Goal: Task Accomplishment & Management: Use online tool/utility

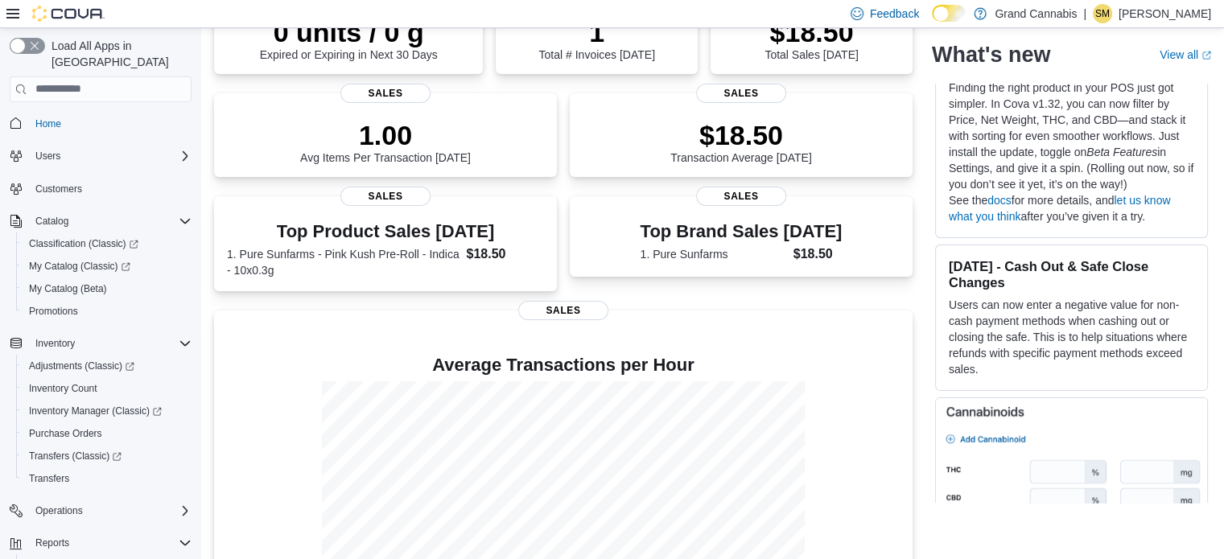
scroll to position [615, 0]
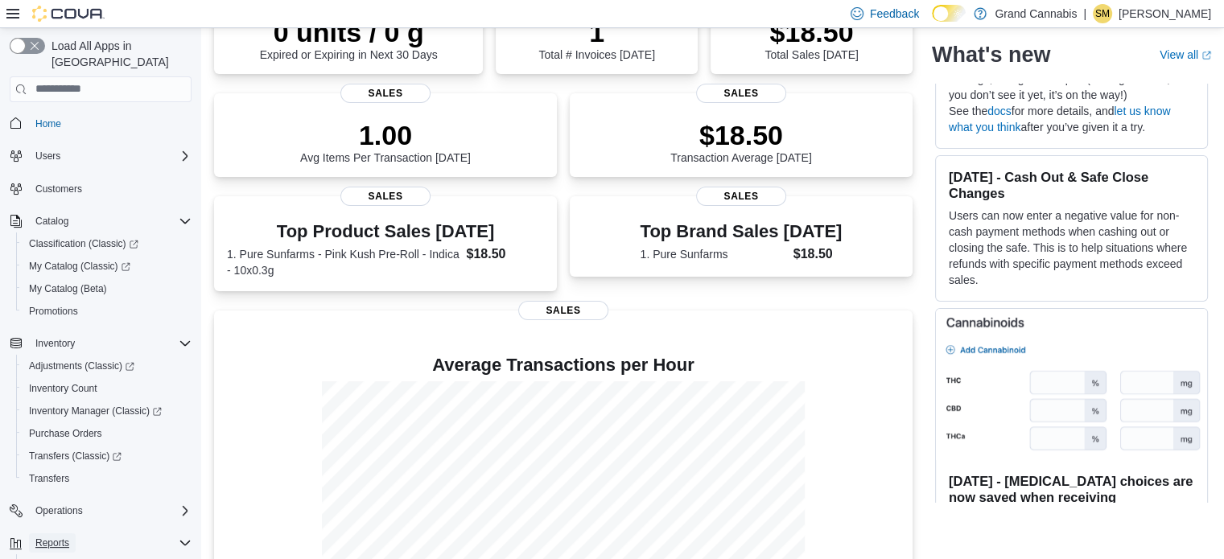
click at [39, 537] on span "Reports" at bounding box center [52, 543] width 34 height 13
click at [40, 537] on span "Reports" at bounding box center [52, 543] width 34 height 13
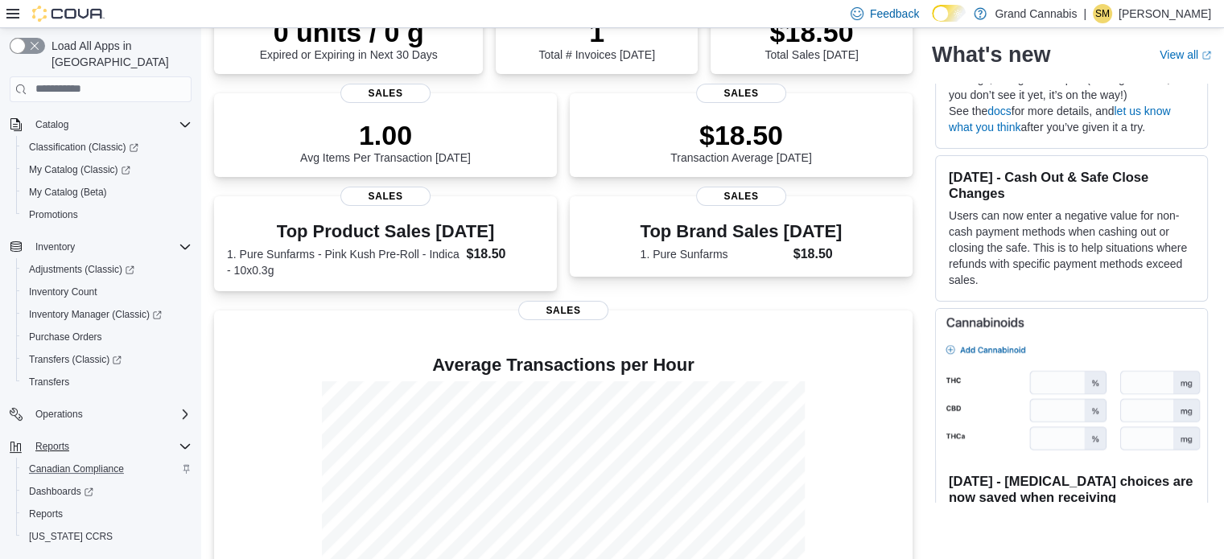
scroll to position [116, 0]
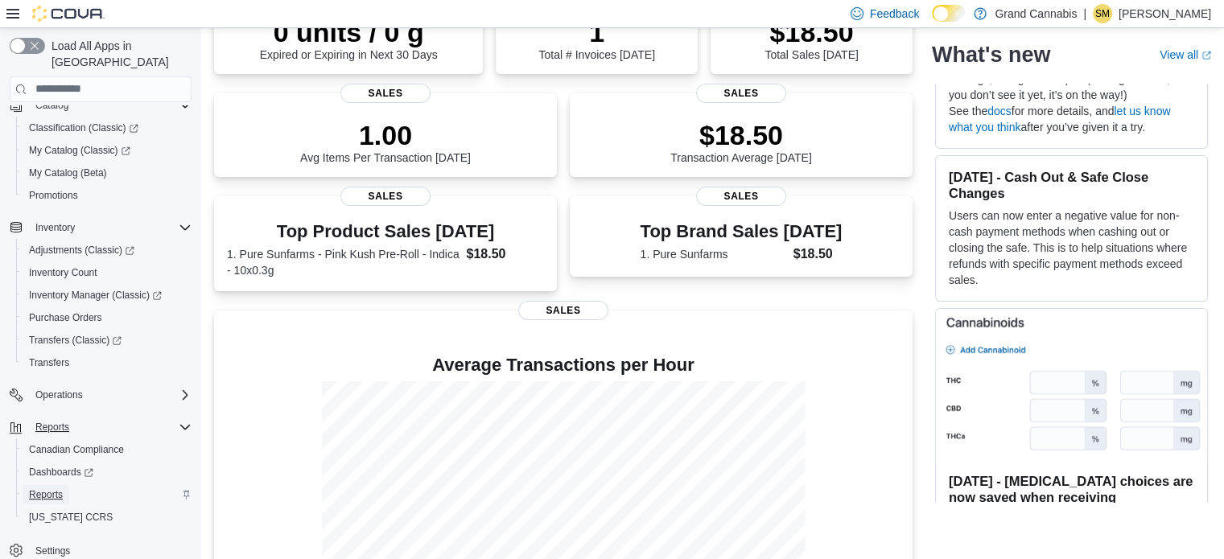
click at [47, 485] on span "Reports" at bounding box center [46, 494] width 34 height 19
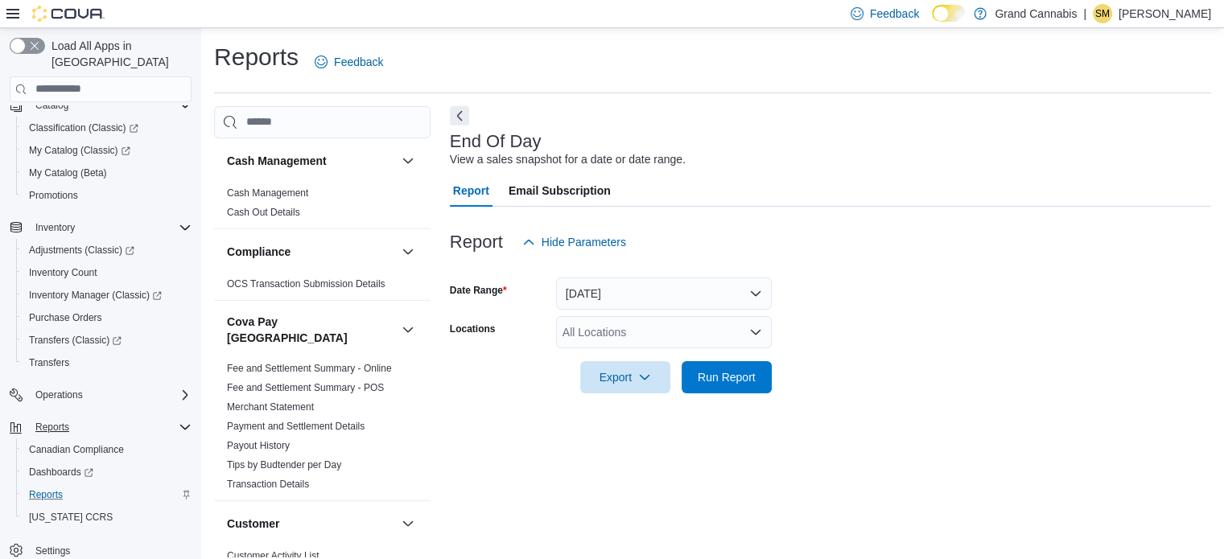
scroll to position [10, 0]
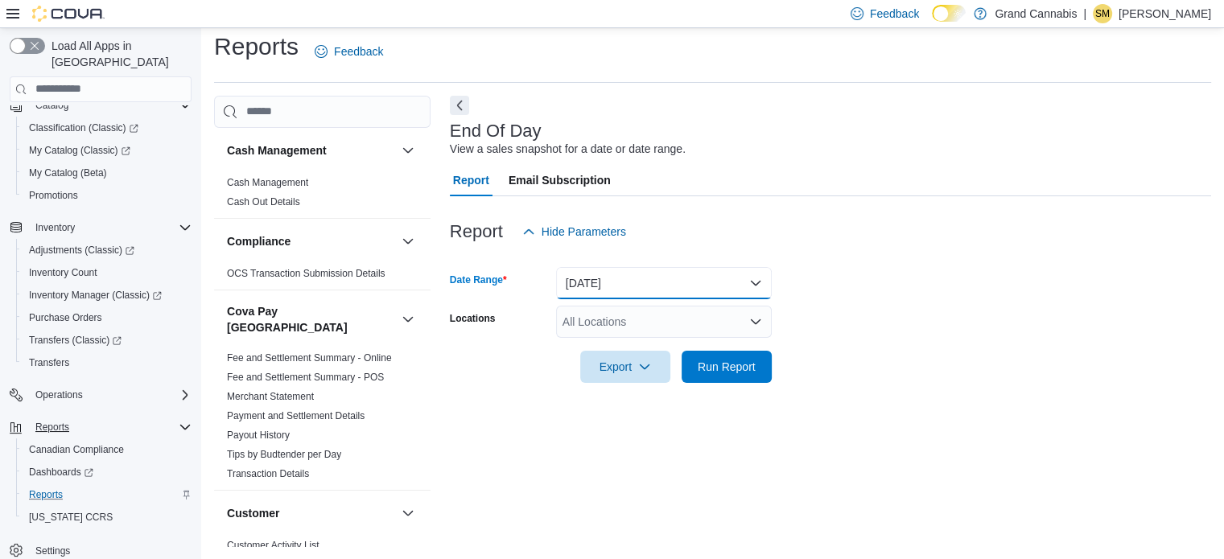
click at [609, 290] on button "[DATE]" at bounding box center [664, 283] width 216 height 32
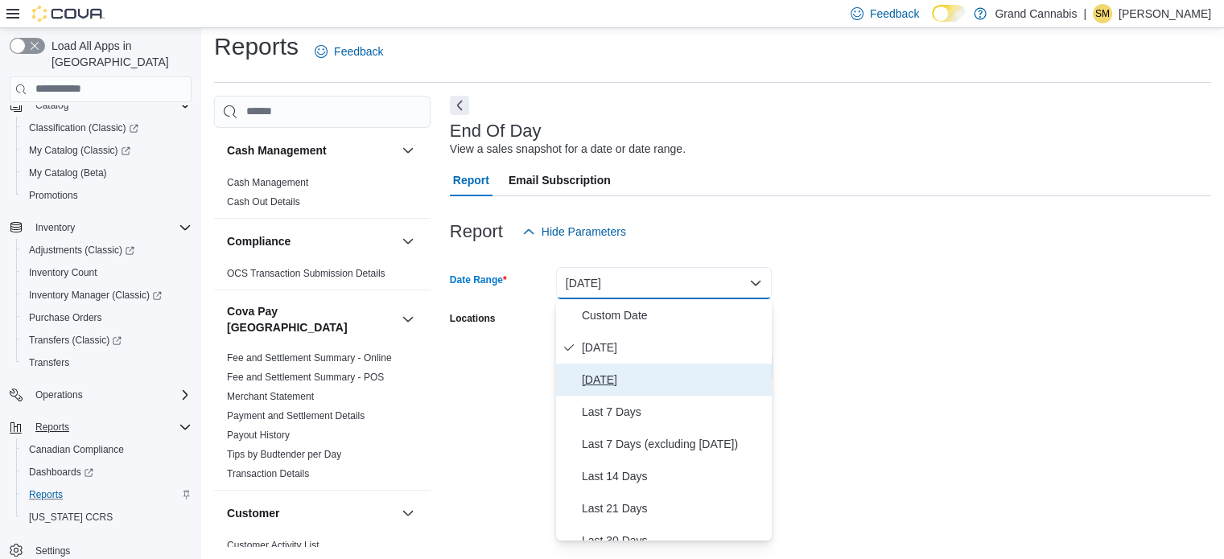
click at [605, 370] on span "[DATE]" at bounding box center [674, 379] width 184 height 19
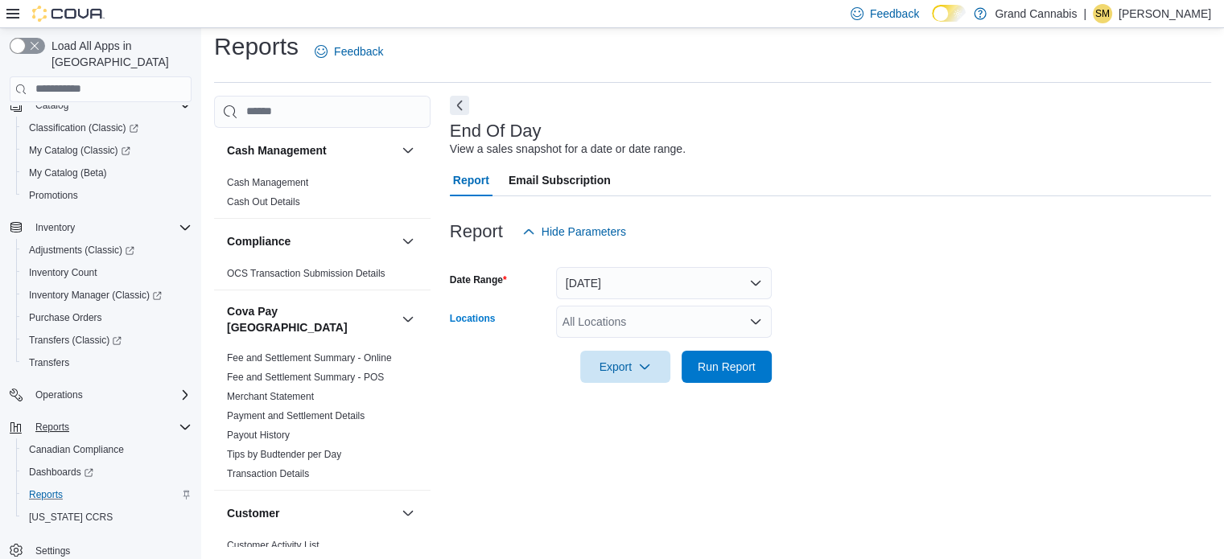
click at [631, 324] on div "All Locations" at bounding box center [664, 322] width 216 height 32
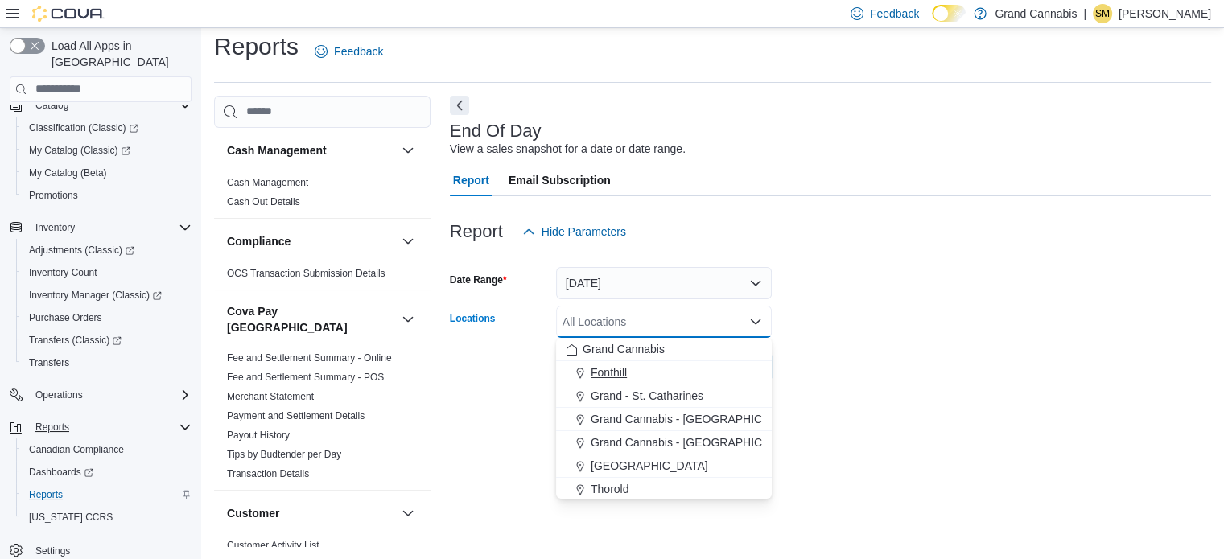
click at [625, 365] on span "Fonthill" at bounding box center [609, 373] width 36 height 16
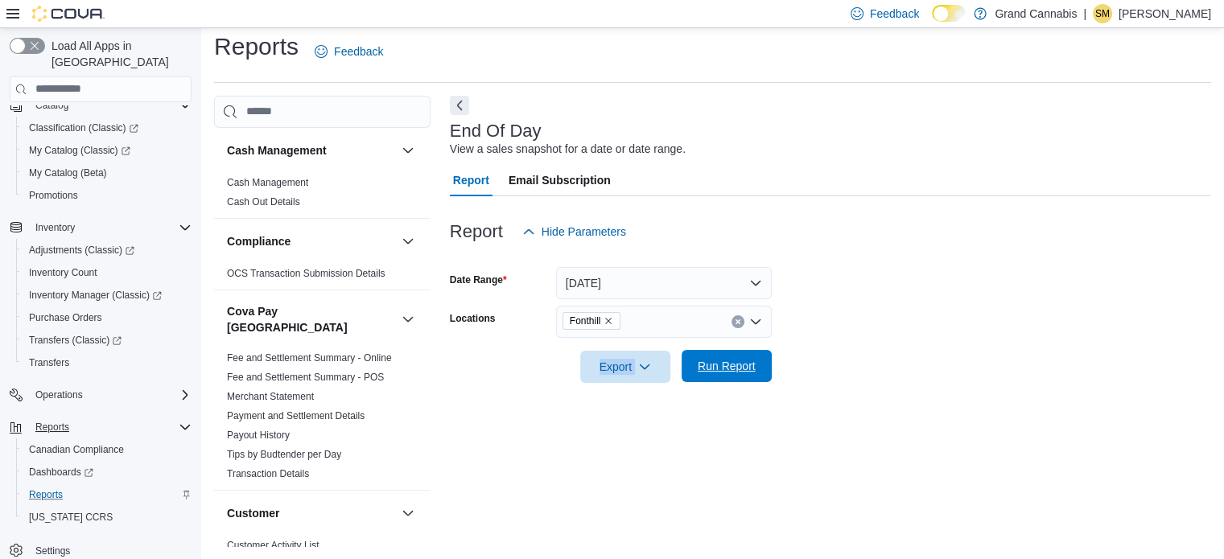
drag, startPoint x: 860, startPoint y: 317, endPoint x: 693, endPoint y: 366, distance: 174.5
click at [693, 366] on form "Date Range [DATE] Locations Fonthill Export Run Report" at bounding box center [830, 315] width 761 height 135
click at [693, 366] on span "Run Report" at bounding box center [726, 366] width 71 height 32
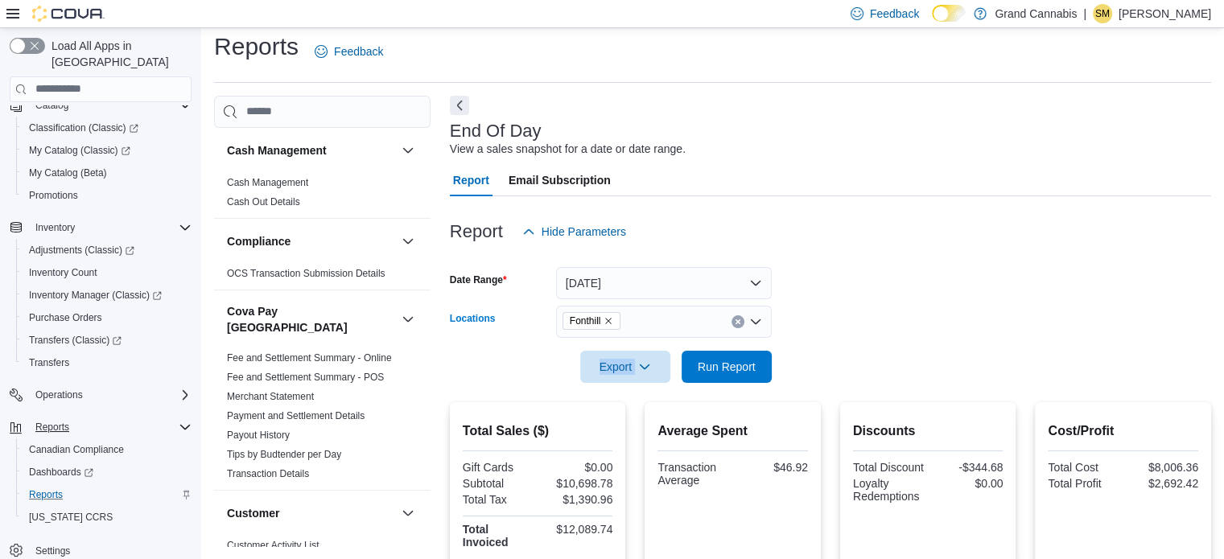
click at [735, 321] on icon "Clear input" at bounding box center [738, 322] width 6 height 6
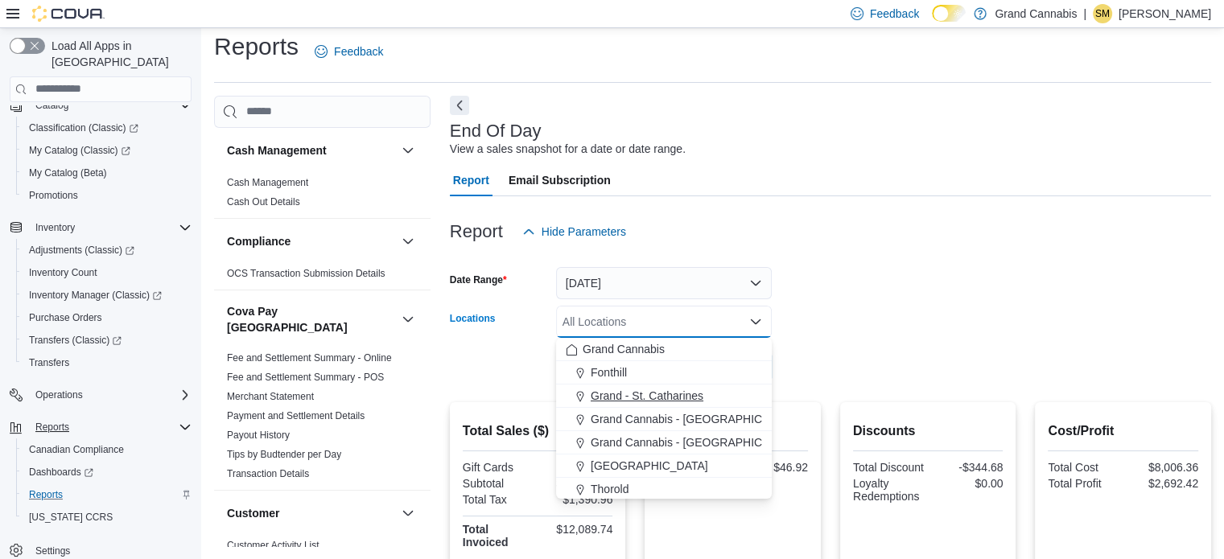
click at [704, 394] on div "Grand - St. Catharines" at bounding box center [664, 396] width 196 height 16
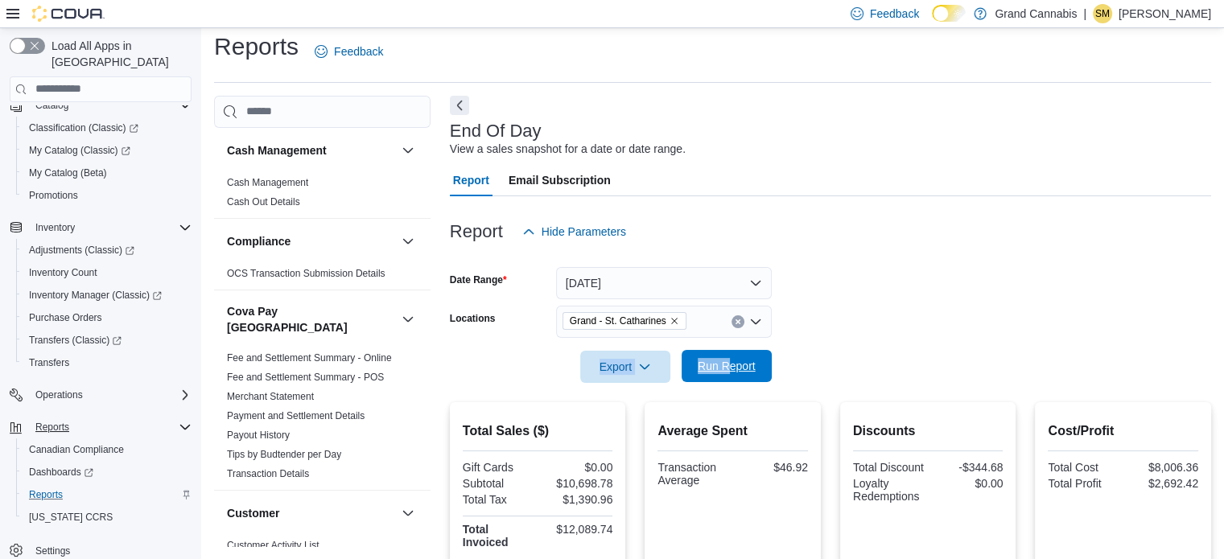
drag, startPoint x: 851, startPoint y: 328, endPoint x: 731, endPoint y: 363, distance: 124.8
click at [731, 363] on form "Date Range [DATE] Locations [GEOGRAPHIC_DATA] Export Run Report" at bounding box center [830, 315] width 761 height 135
click at [731, 363] on span "Run Report" at bounding box center [727, 366] width 58 height 16
click at [740, 322] on icon "Clear input" at bounding box center [738, 322] width 4 height 4
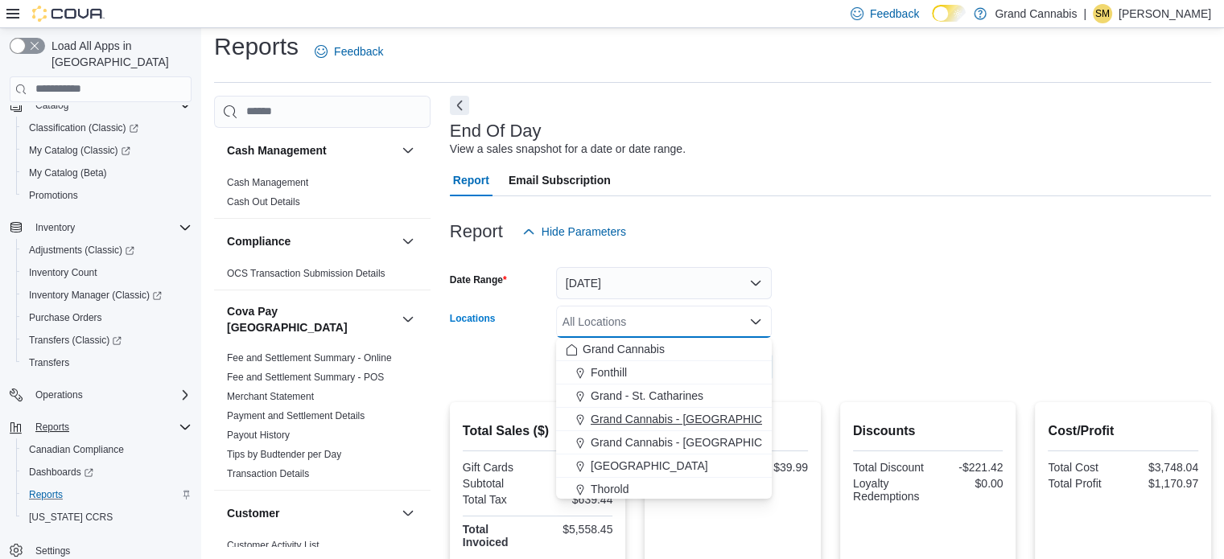
click at [694, 423] on span "Grand Cannabis - [GEOGRAPHIC_DATA]" at bounding box center [695, 419] width 209 height 16
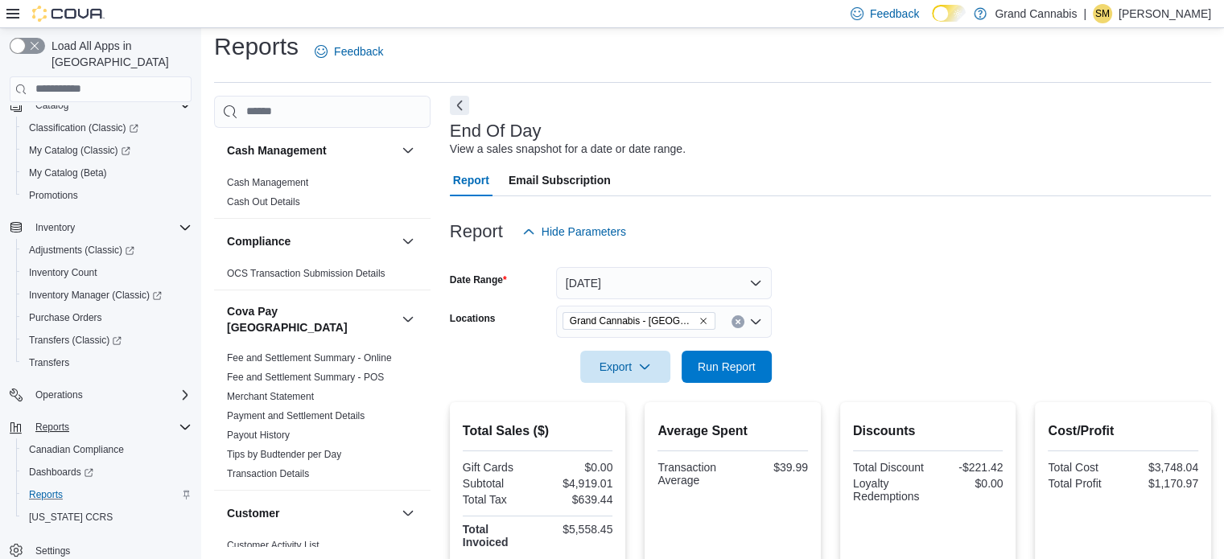
click at [876, 313] on form "Date Range [DATE] Locations [GEOGRAPHIC_DATA] - [GEOGRAPHIC_DATA] Export Run Re…" at bounding box center [830, 315] width 761 height 135
click at [762, 358] on button "Run Report" at bounding box center [727, 366] width 90 height 32
click at [739, 317] on button "Clear input" at bounding box center [738, 321] width 13 height 13
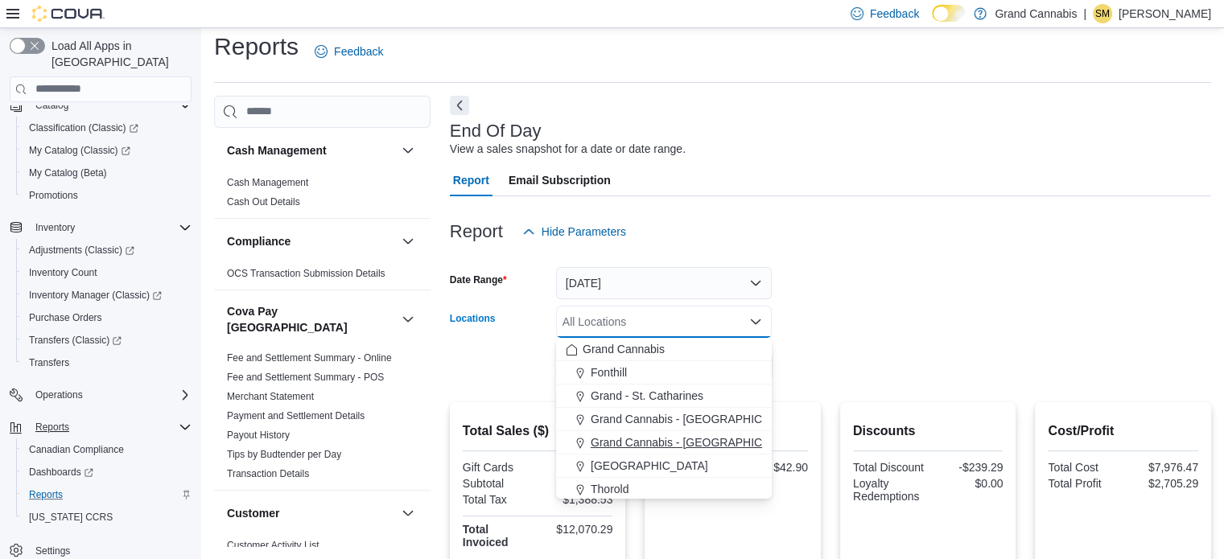
click at [695, 437] on span "Grand Cannabis - [GEOGRAPHIC_DATA]" at bounding box center [695, 443] width 209 height 16
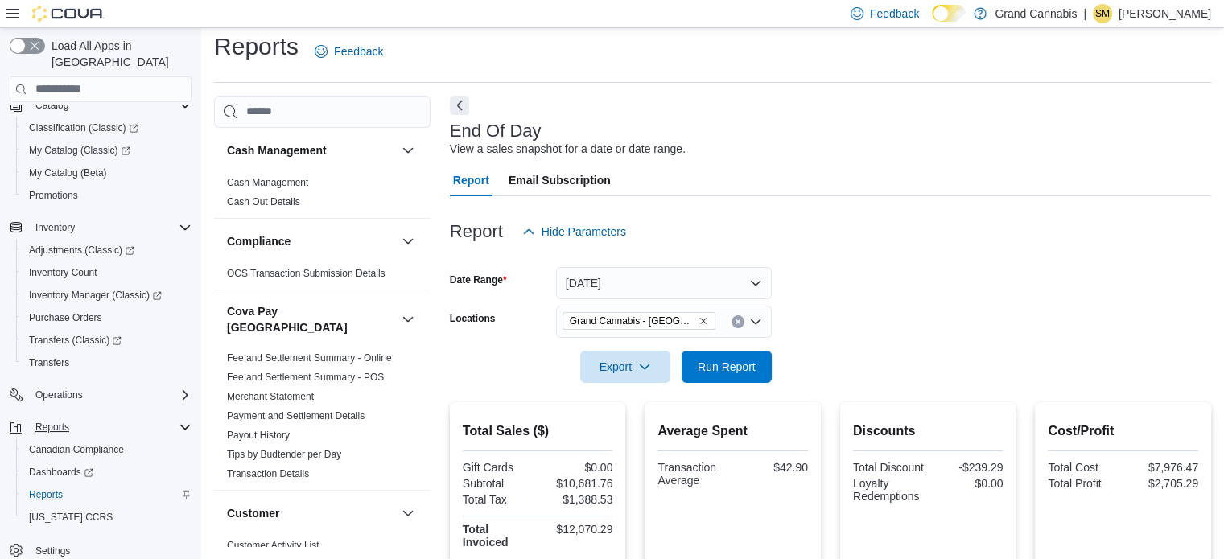
click at [827, 348] on div at bounding box center [830, 344] width 761 height 13
click at [765, 357] on button "Run Report" at bounding box center [727, 366] width 90 height 32
click at [740, 319] on icon "Clear input" at bounding box center [738, 322] width 6 height 6
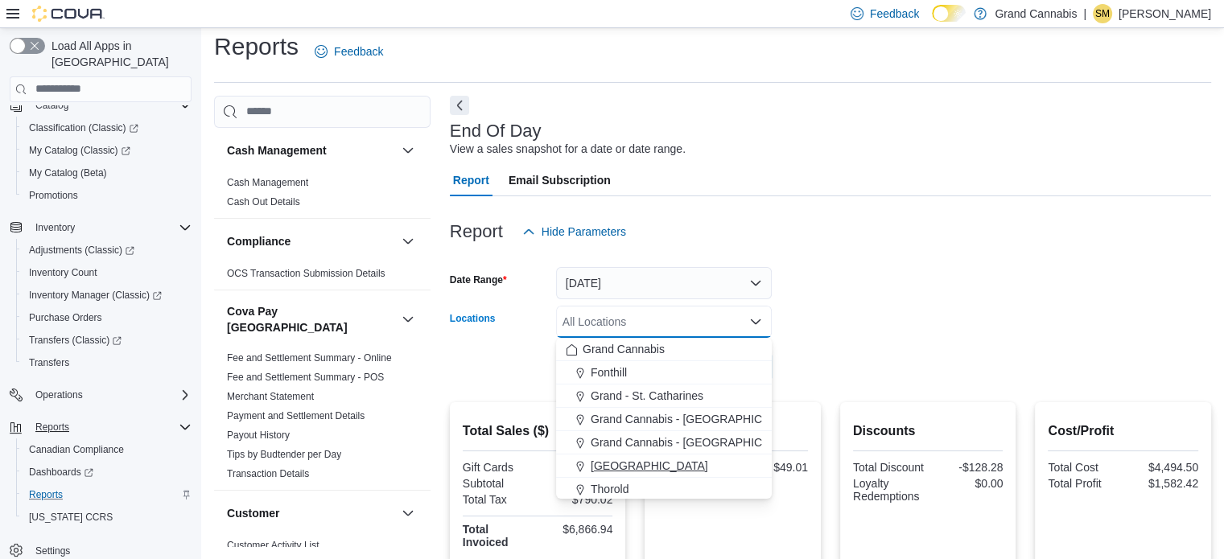
click at [674, 460] on div "[GEOGRAPHIC_DATA]" at bounding box center [664, 466] width 196 height 16
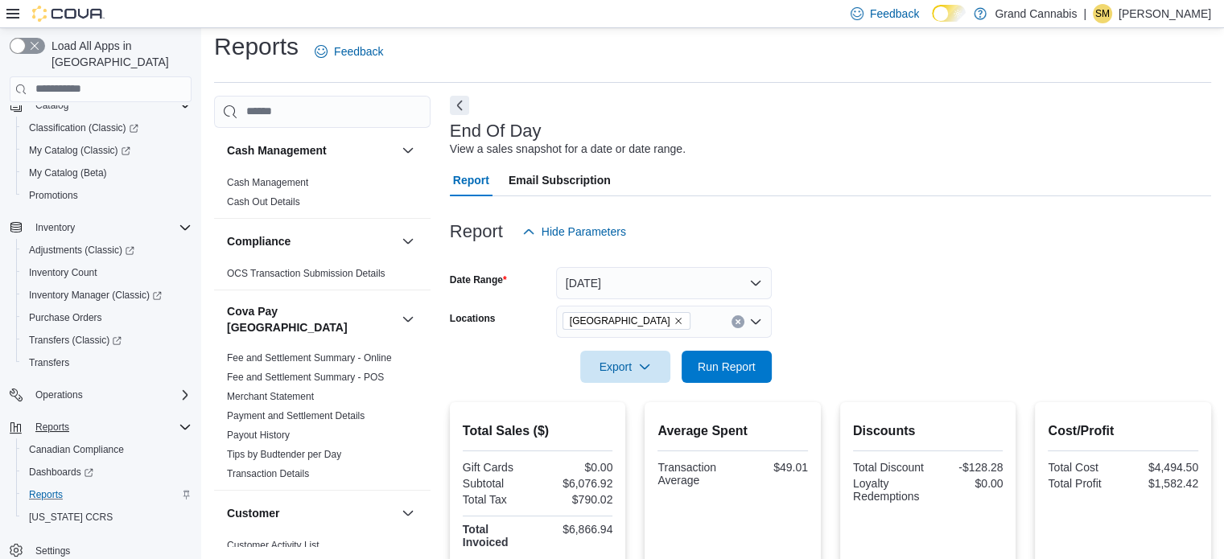
click at [782, 356] on form "Date Range [DATE] Locations [GEOGRAPHIC_DATA] Export Run Report" at bounding box center [830, 315] width 761 height 135
click at [705, 353] on span "Run Report" at bounding box center [726, 366] width 71 height 32
click at [736, 322] on icon "Clear input" at bounding box center [738, 322] width 4 height 4
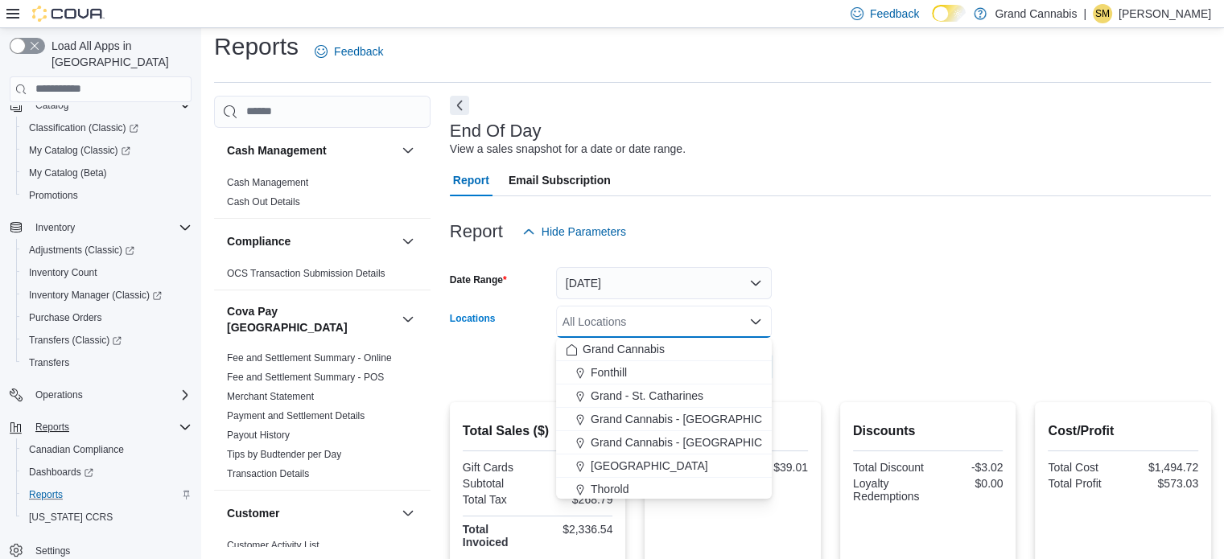
scroll to position [26, 0]
click at [724, 484] on div "Tillsonburg" at bounding box center [664, 487] width 196 height 16
click at [815, 366] on form "Date Range [DATE] Locations [GEOGRAPHIC_DATA] Combo box. Selected. [GEOGRAPHIC_…" at bounding box center [830, 315] width 761 height 135
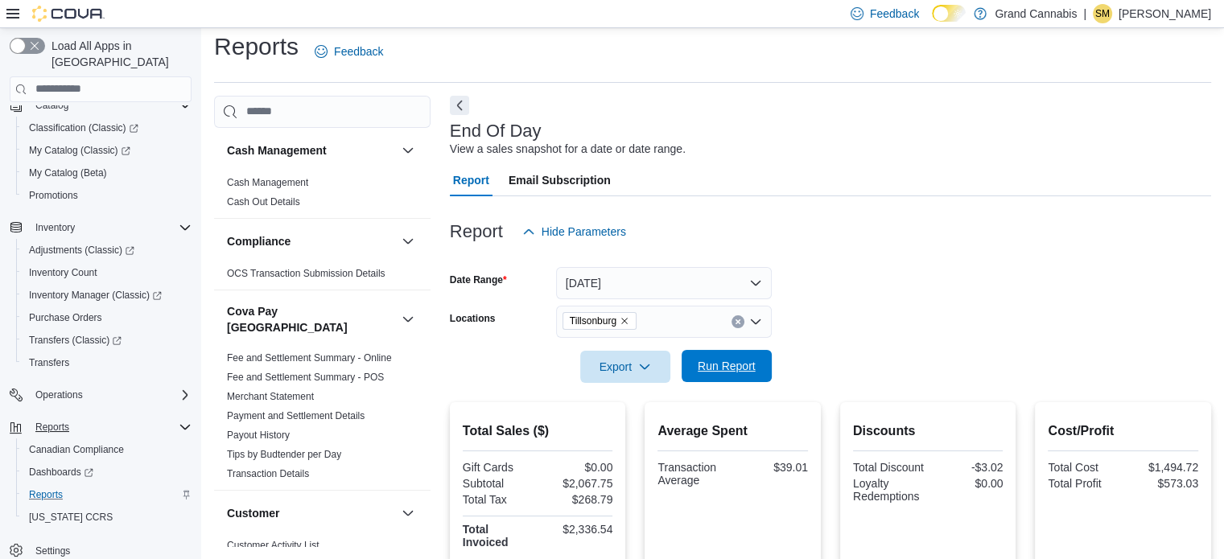
click at [753, 371] on span "Run Report" at bounding box center [727, 366] width 58 height 16
